Goal: Information Seeking & Learning: Learn about a topic

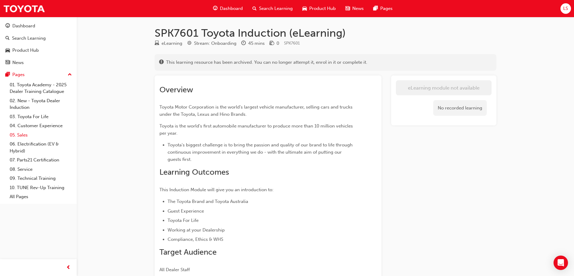
click at [15, 137] on link "05. Sales" at bounding box center [40, 135] width 67 height 9
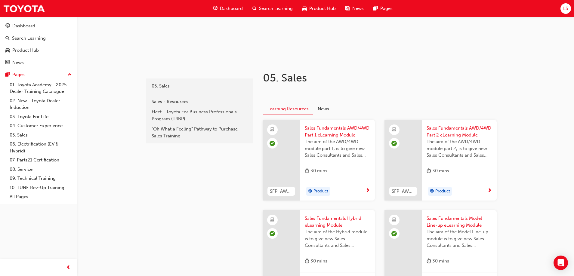
scroll to position [42, 0]
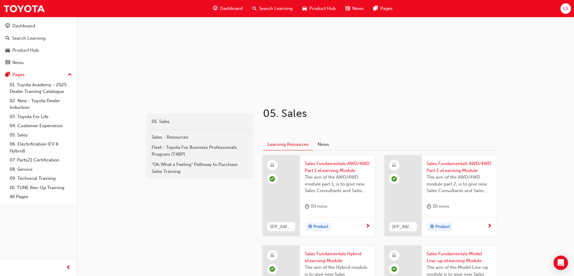
click at [309, 9] on span "Product Hub" at bounding box center [322, 8] width 26 height 7
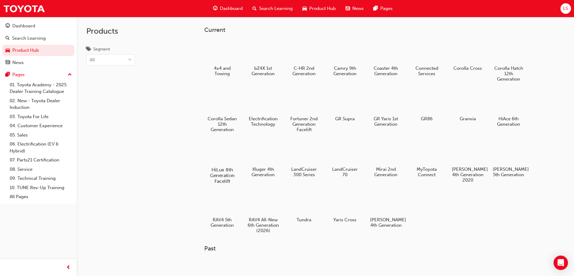
click at [228, 157] on div at bounding box center [222, 153] width 33 height 24
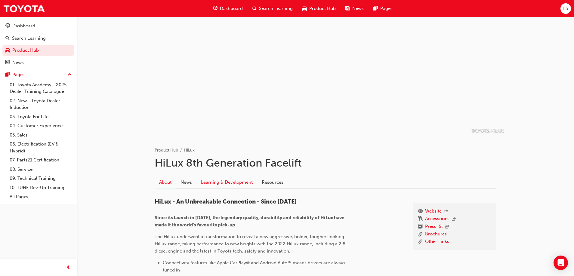
click at [211, 184] on link "Learning & Development" at bounding box center [227, 182] width 61 height 11
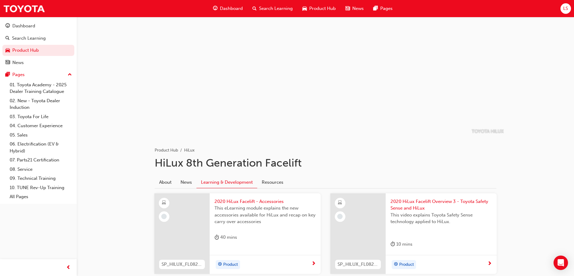
click at [312, 11] on span "Product Hub" at bounding box center [322, 8] width 26 height 7
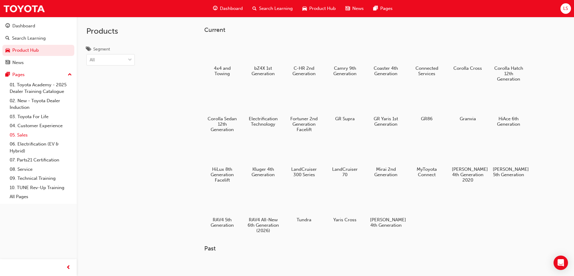
click at [35, 132] on link "05. Sales" at bounding box center [40, 135] width 67 height 9
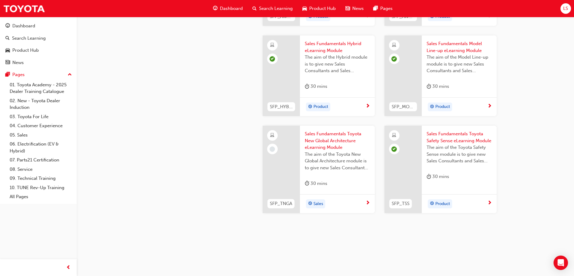
scroll to position [253, 0]
click at [36, 144] on link "06. Electrification (EV & Hybrid)" at bounding box center [40, 148] width 67 height 16
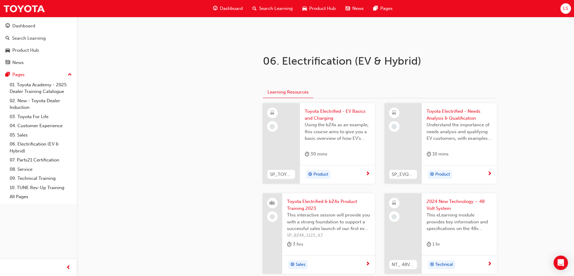
scroll to position [90, 0]
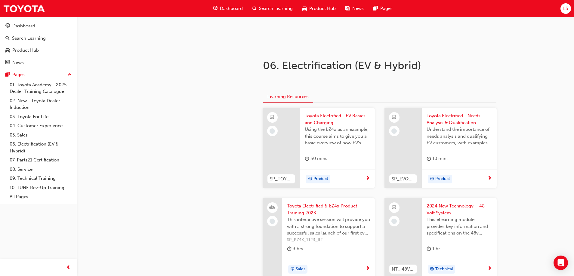
click at [324, 123] on span "Toyota Electrified - EV Basics and Charging" at bounding box center [337, 120] width 65 height 14
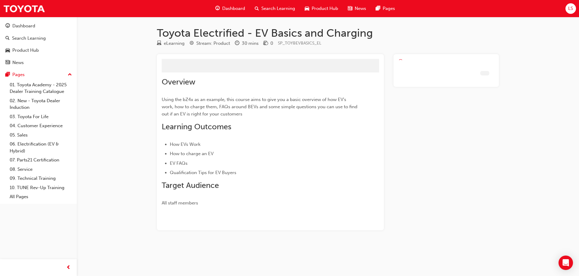
click at [324, 123] on div "Overview Using the bZ4x as an example, this course aims to give you a basic ove…" at bounding box center [260, 141] width 196 height 129
